Goal: Task Accomplishment & Management: Manage account settings

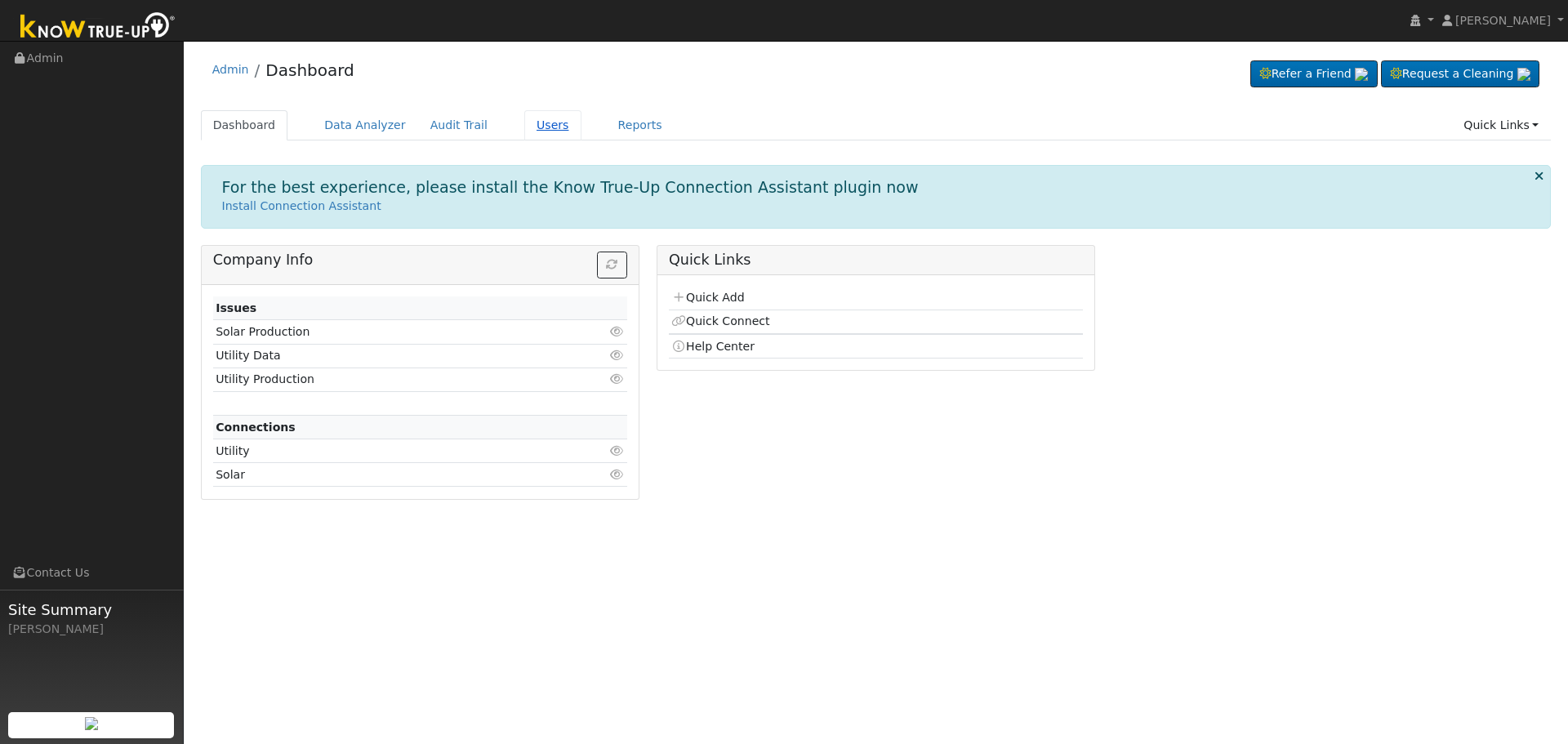
click at [524, 123] on link "Users" at bounding box center [552, 125] width 57 height 30
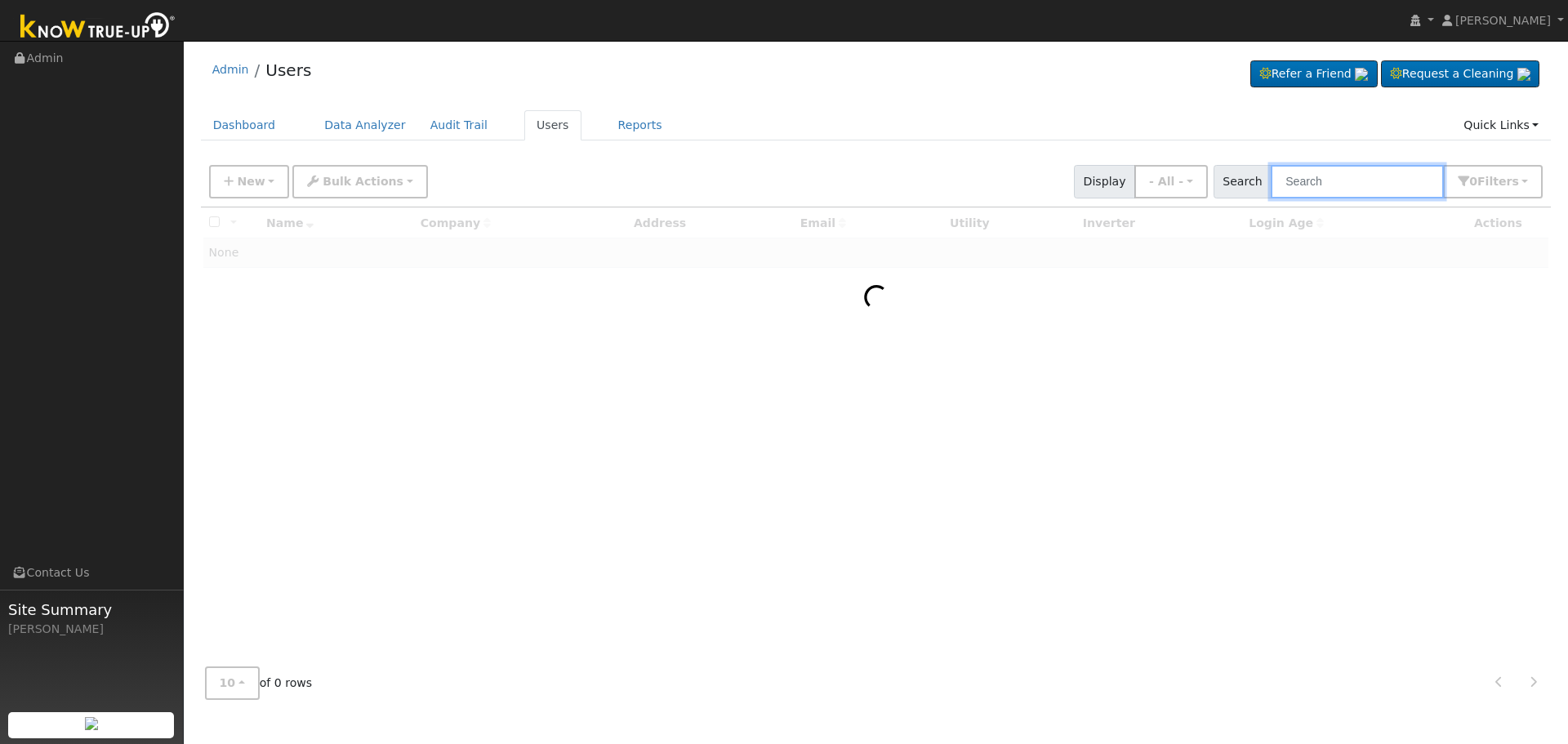
click at [1360, 172] on input "text" at bounding box center [1357, 182] width 173 height 34
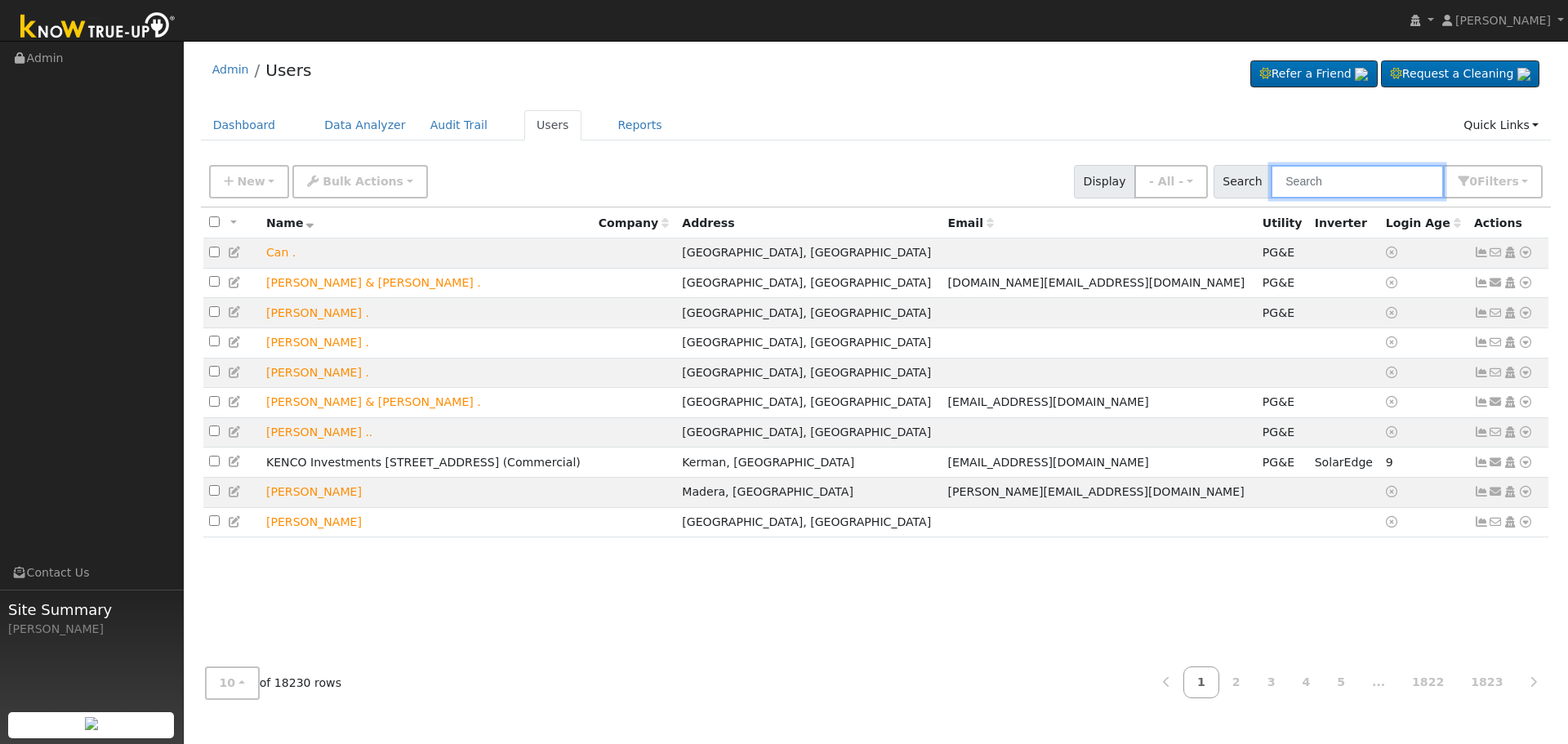
paste input "Anna Miller"
type input "Anna Miller"
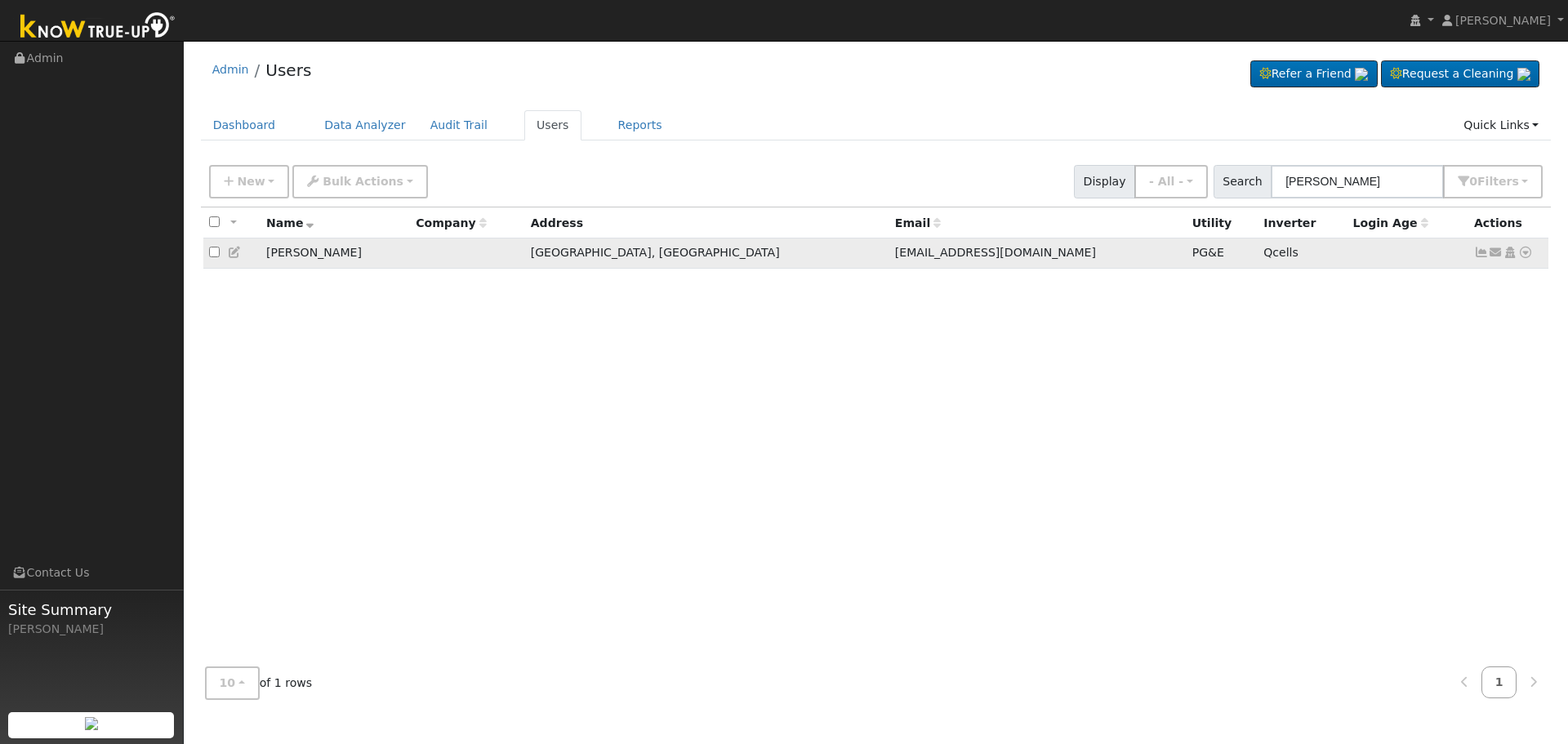
click at [1482, 255] on icon at bounding box center [1482, 252] width 15 height 11
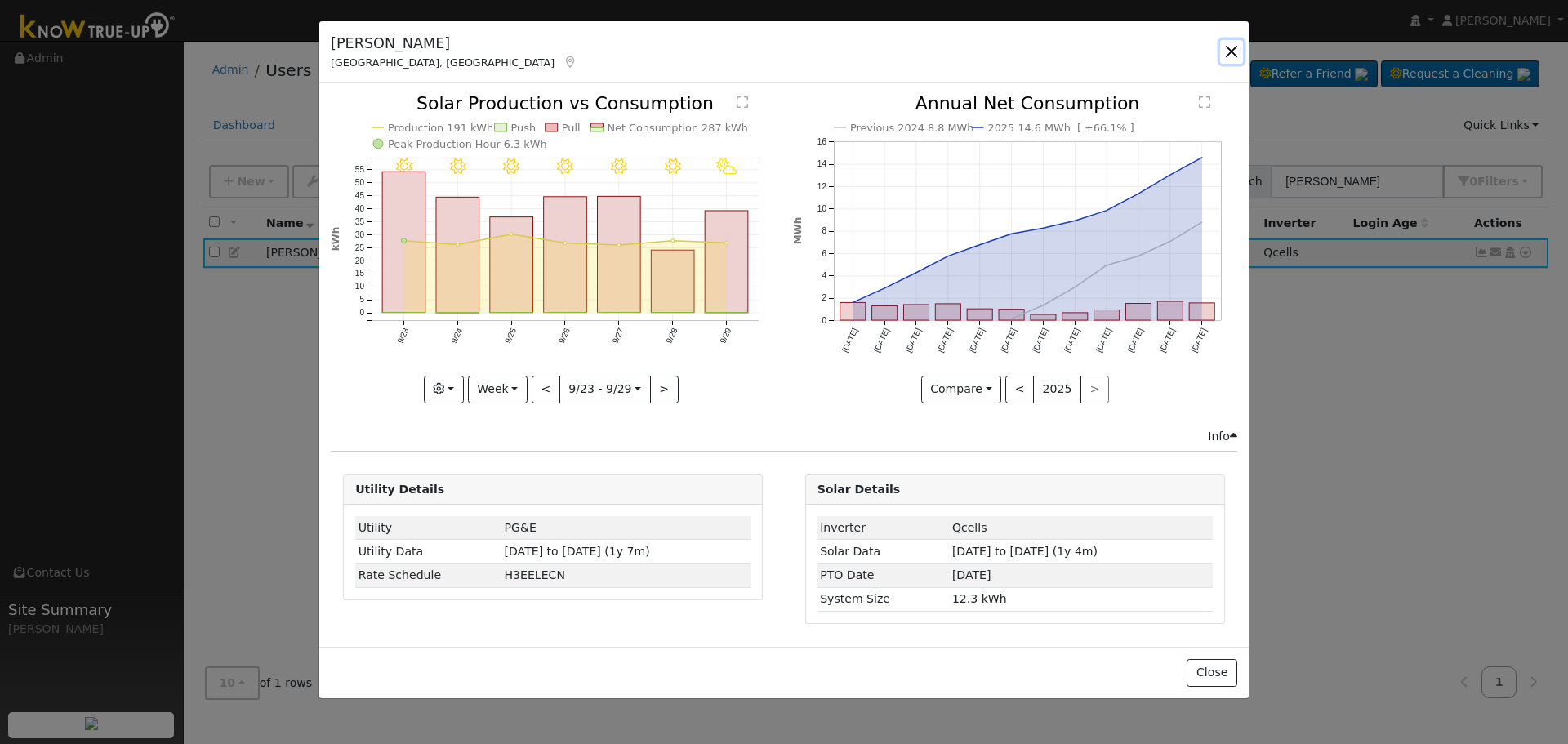
click at [1241, 40] on button "button" at bounding box center [1232, 51] width 22 height 22
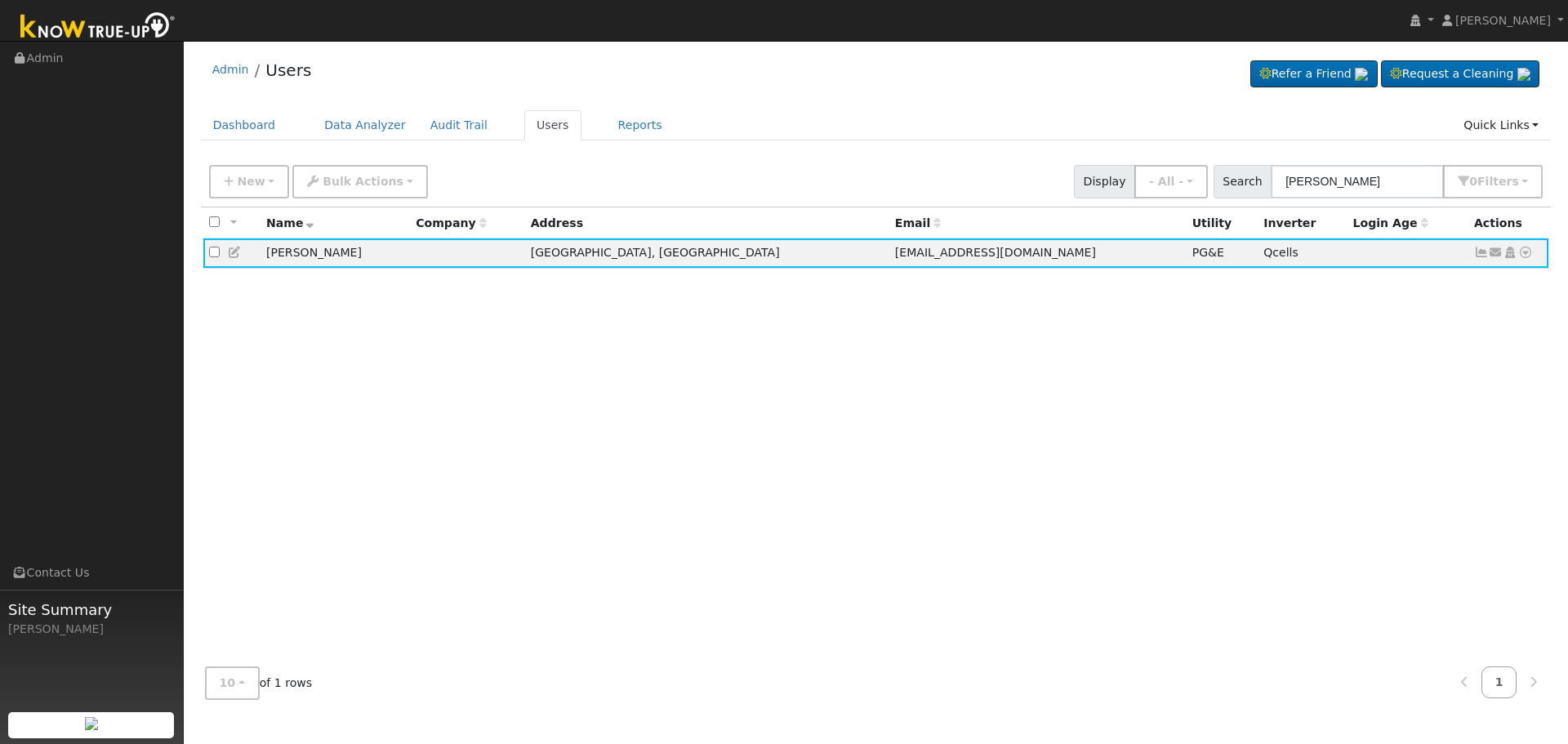
click at [1336, 408] on div "All None All on page None on page Name Company Address Email Utility Inverter L…" at bounding box center [877, 431] width 1351 height 447
